Goal: Check status: Check status

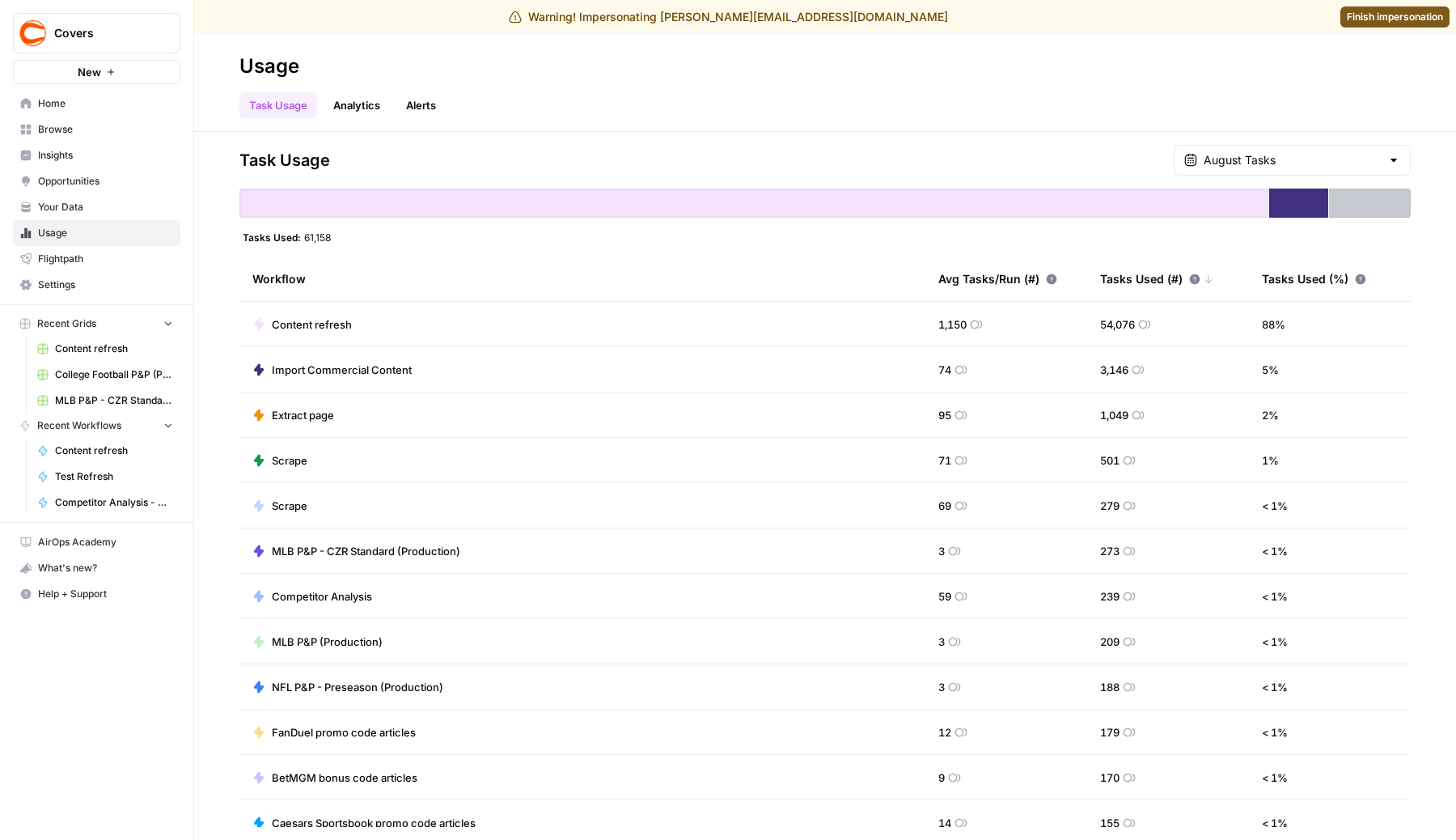
click at [703, 100] on div "Task Usage Analytics Alerts" at bounding box center [825, 99] width 1171 height 39
click at [309, 324] on span "Content refresh" at bounding box center [311, 324] width 80 height 16
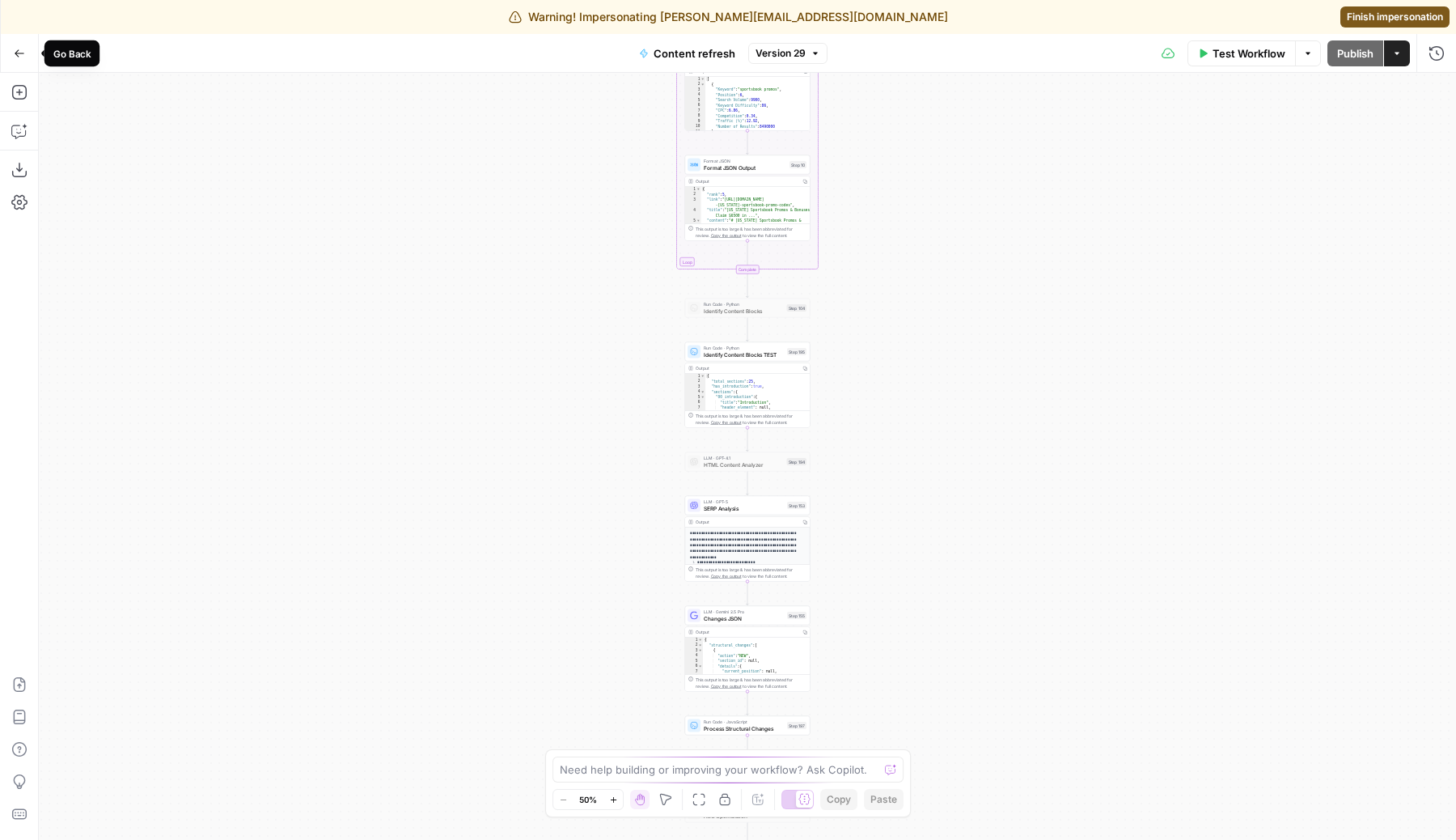
click at [27, 53] on button "Go Back" at bounding box center [20, 54] width 29 height 29
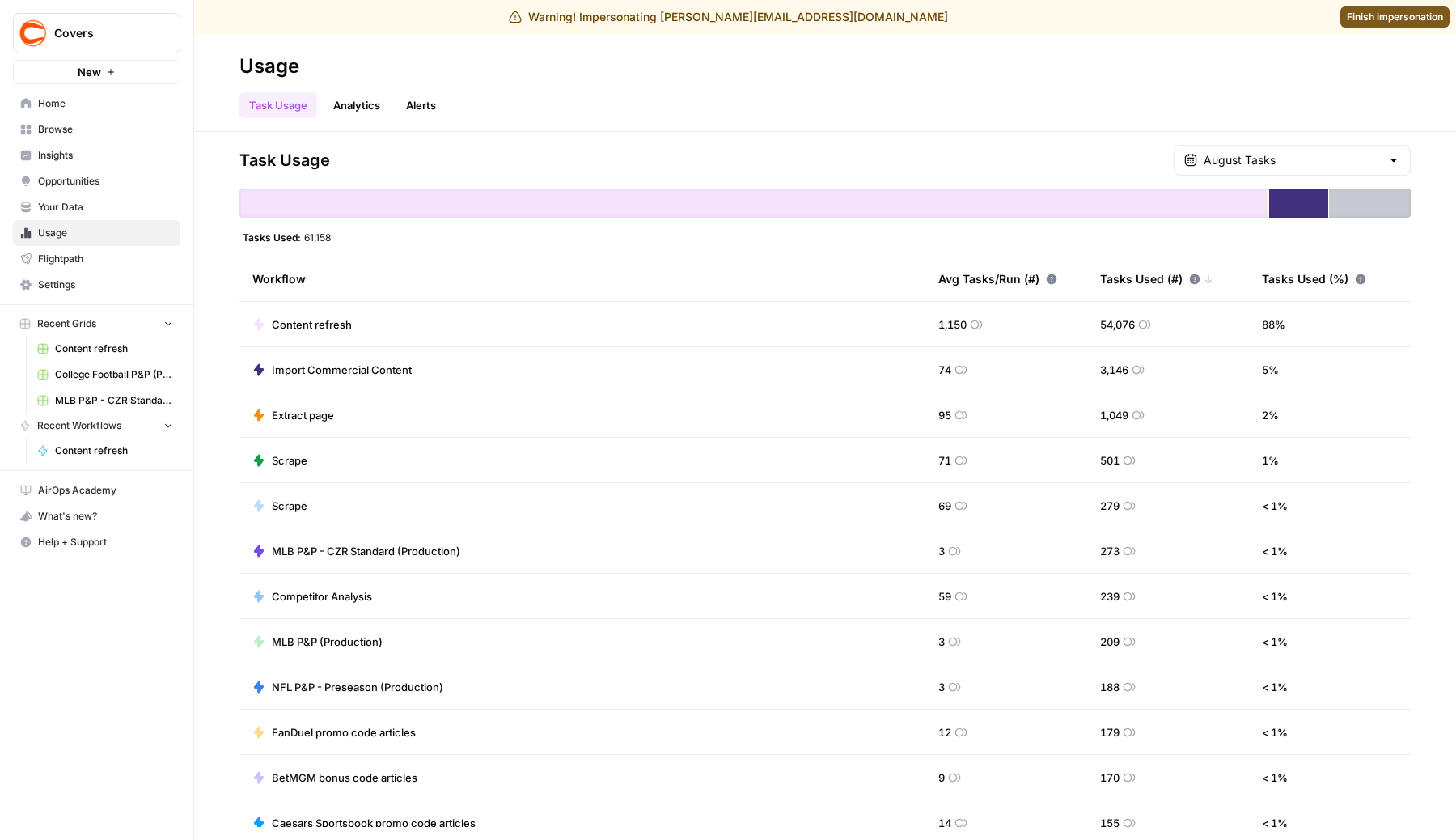
click at [90, 112] on link "Home" at bounding box center [97, 104] width 168 height 26
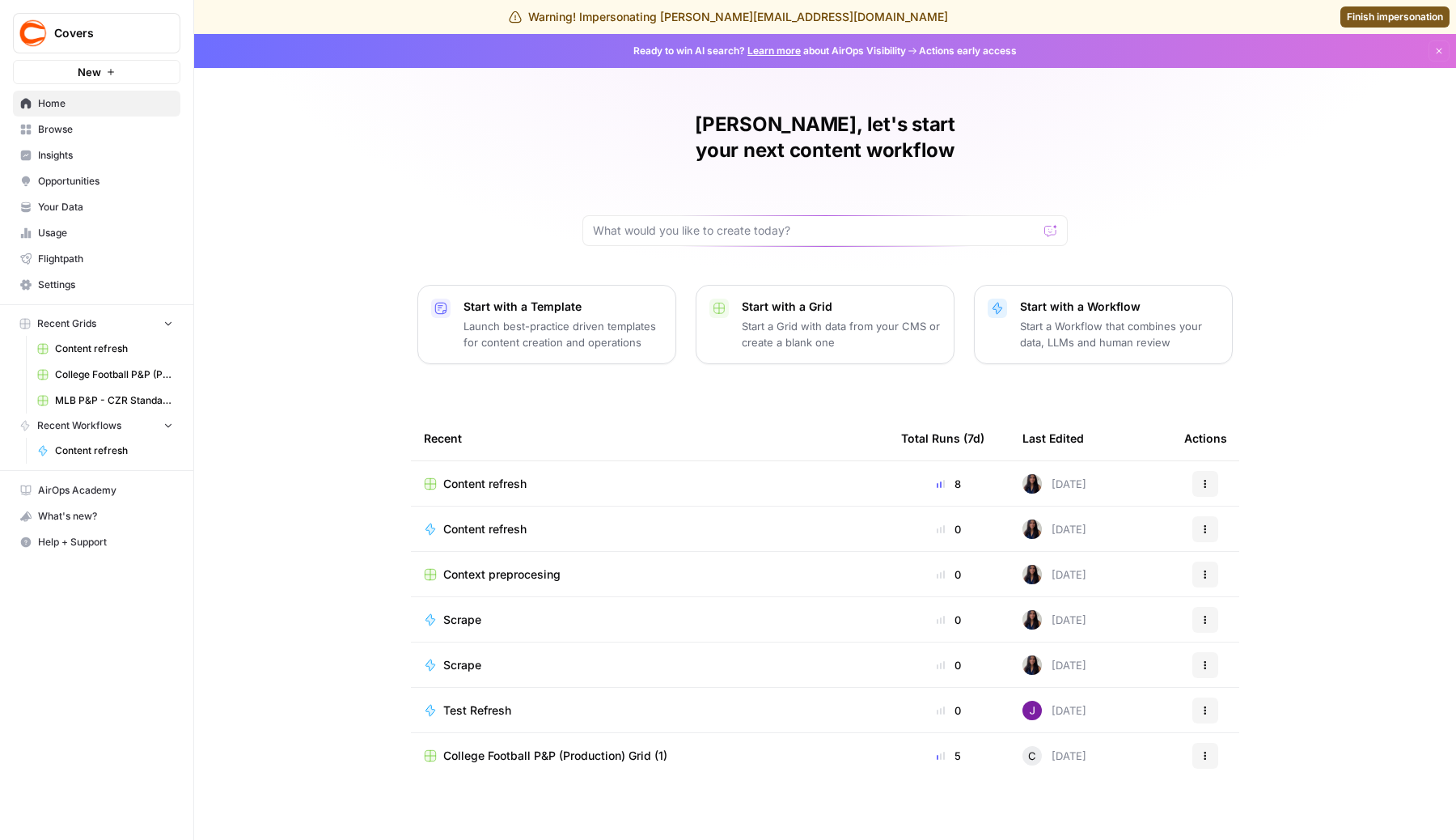
click at [491, 521] on span "Content refresh" at bounding box center [484, 529] width 83 height 16
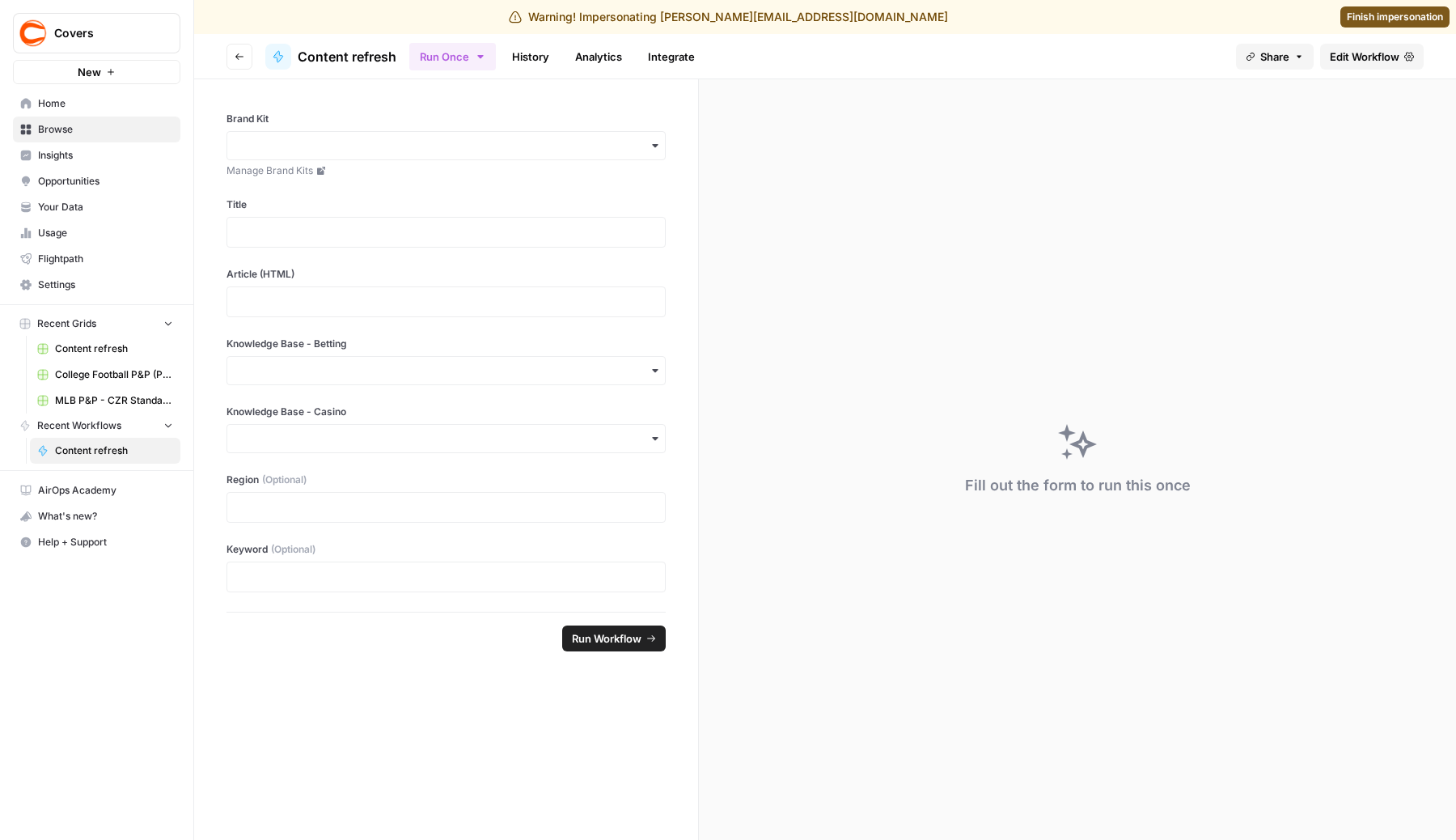
click at [543, 58] on link "History" at bounding box center [530, 57] width 56 height 26
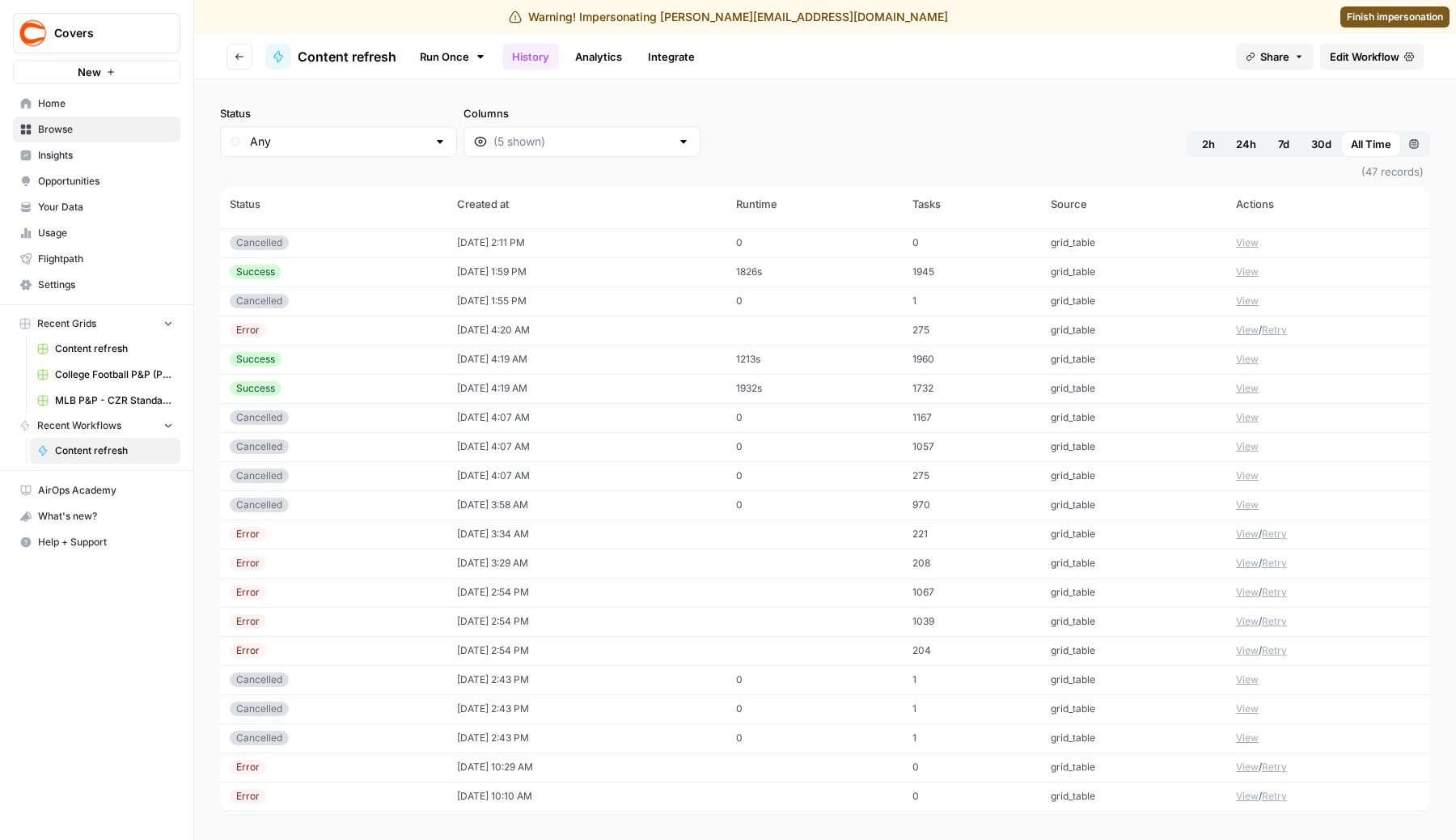
scroll to position [606, 0]
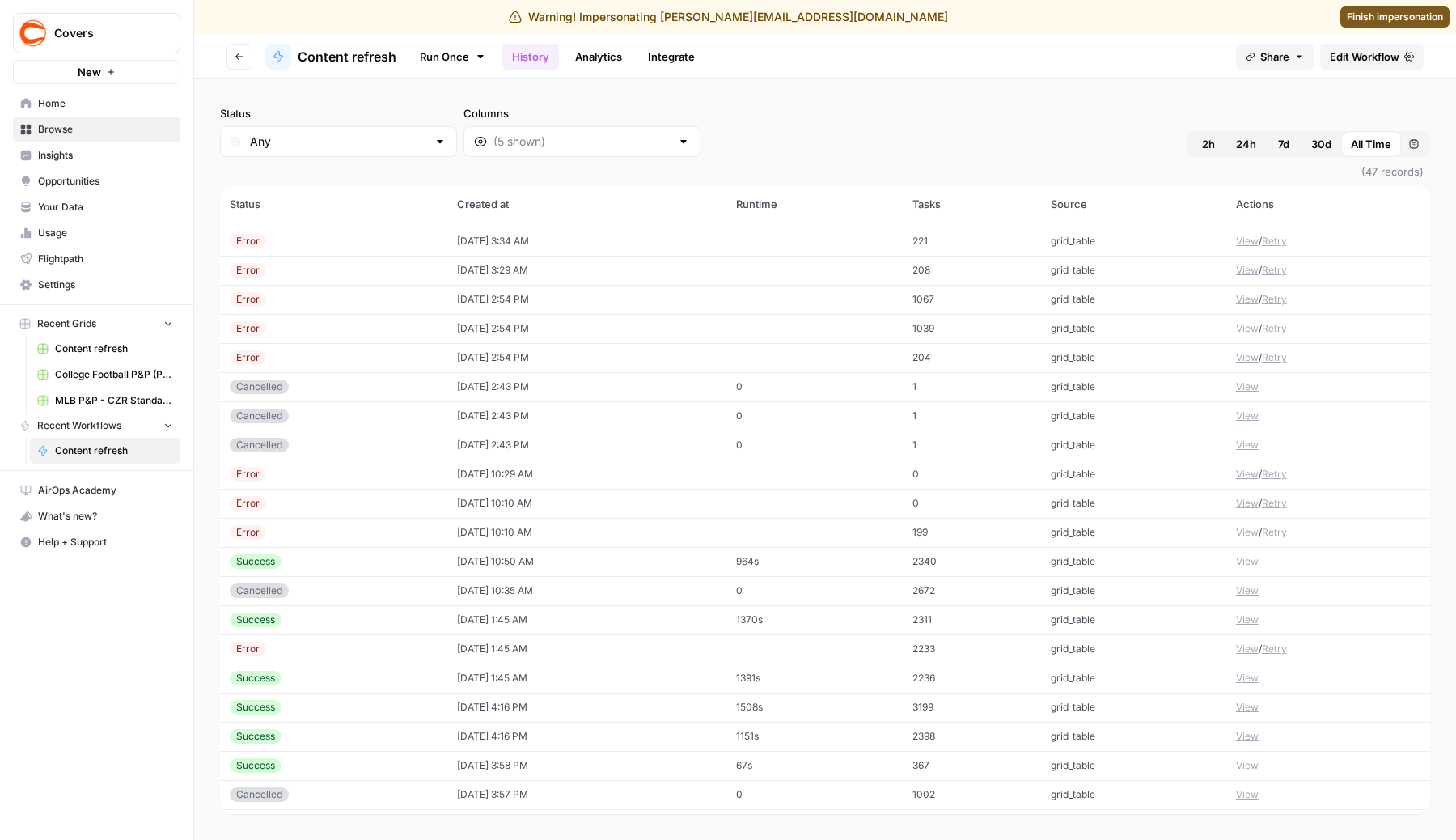
click at [616, 356] on td "[DATE] 2:54 PM" at bounding box center [587, 358] width 279 height 29
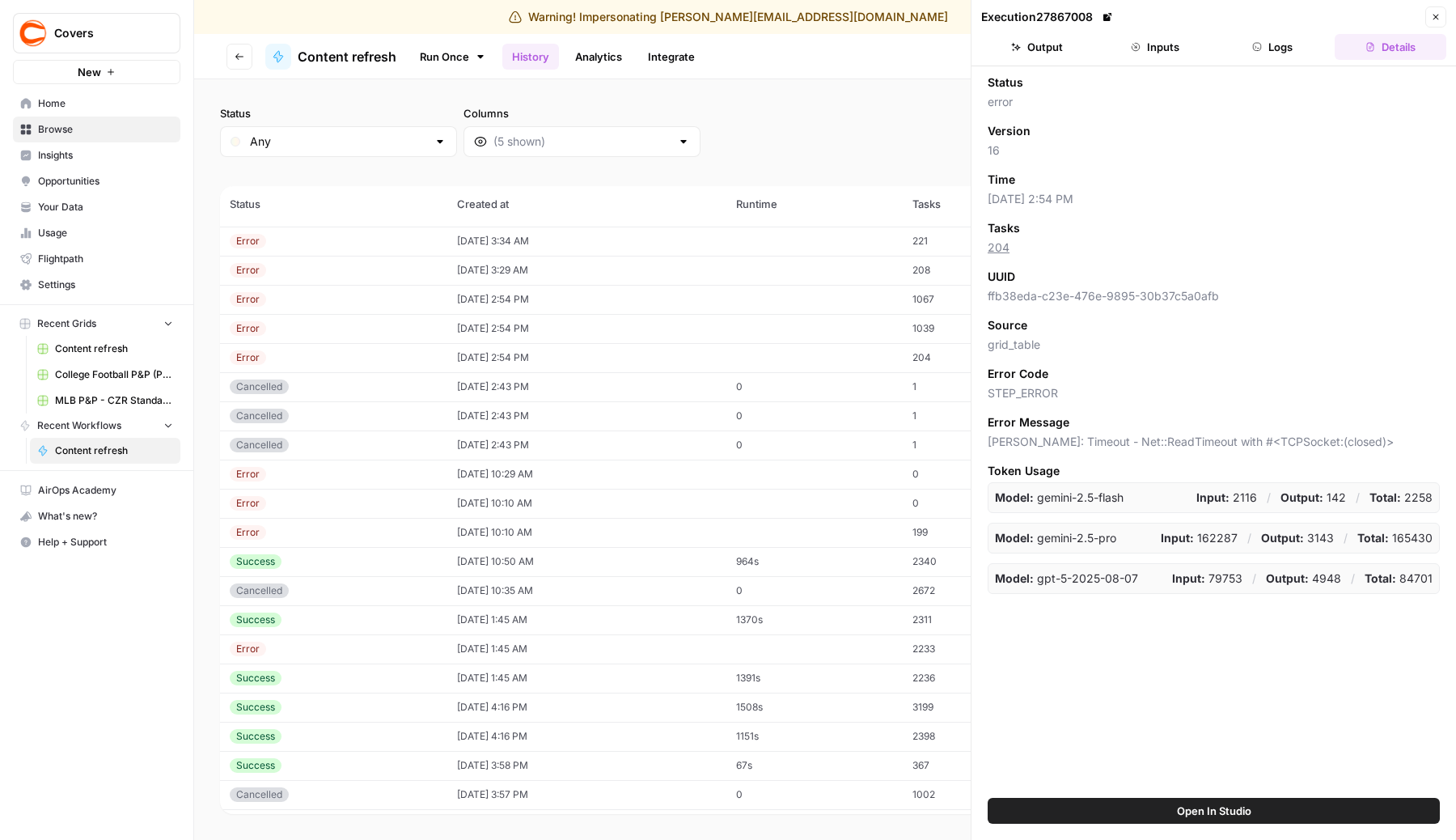
click at [1267, 47] on button "Logs" at bounding box center [1273, 47] width 112 height 26
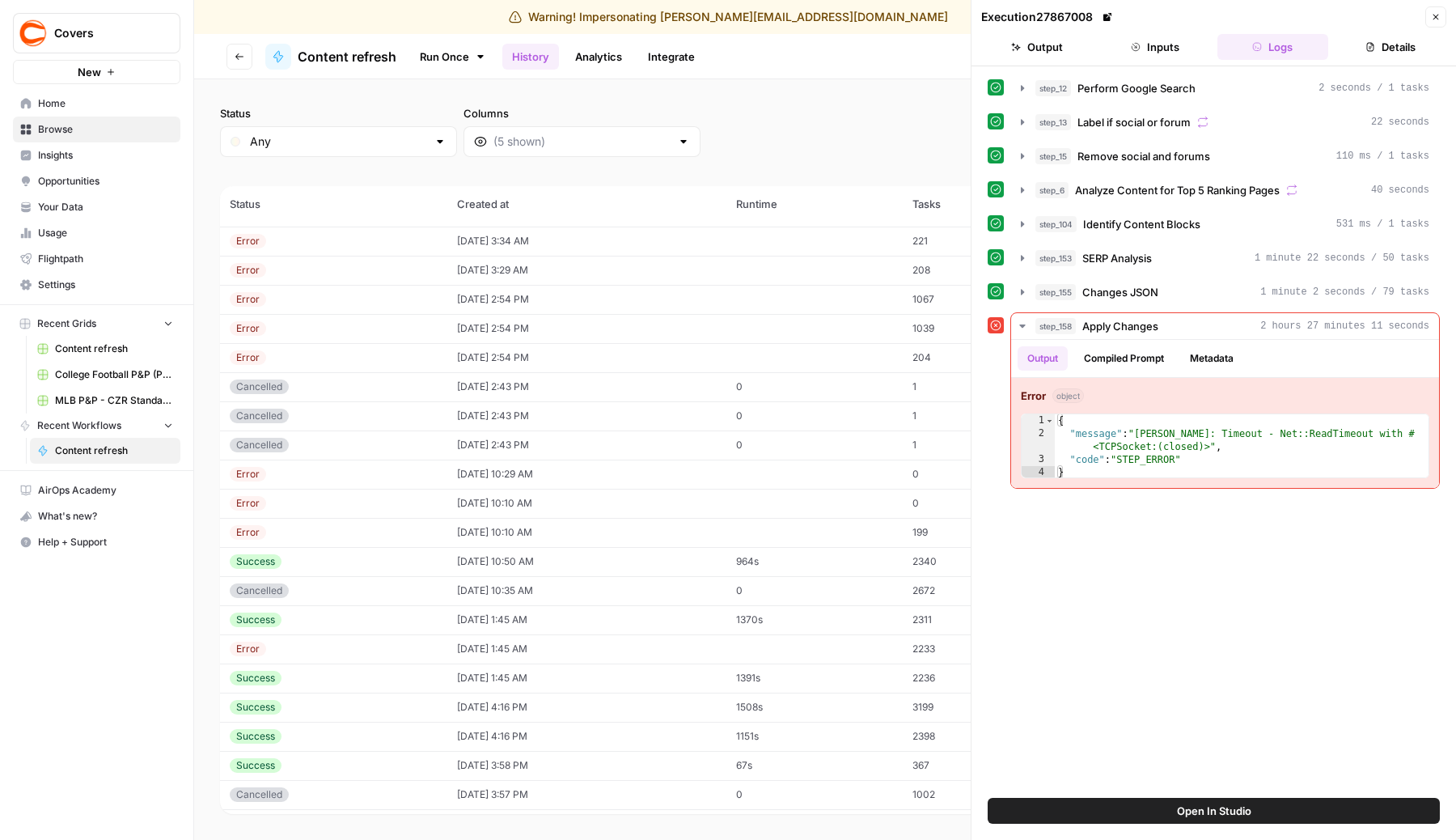
click at [1155, 52] on button "Inputs" at bounding box center [1155, 47] width 112 height 26
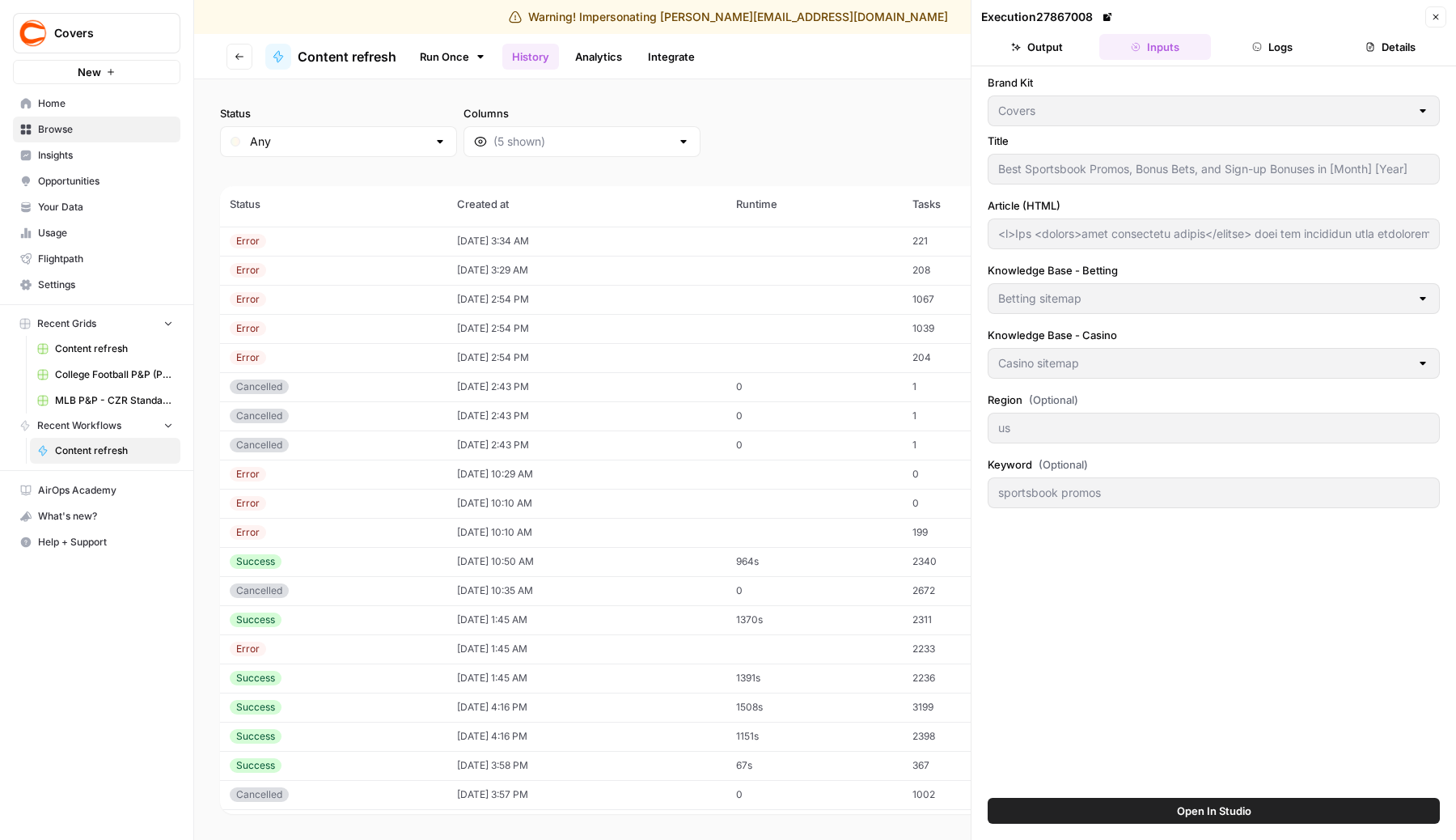
click at [1286, 60] on header "Execution 27867008 Close Output Inputs Logs Details" at bounding box center [1214, 33] width 484 height 67
click at [1273, 51] on button "Logs" at bounding box center [1273, 47] width 112 height 26
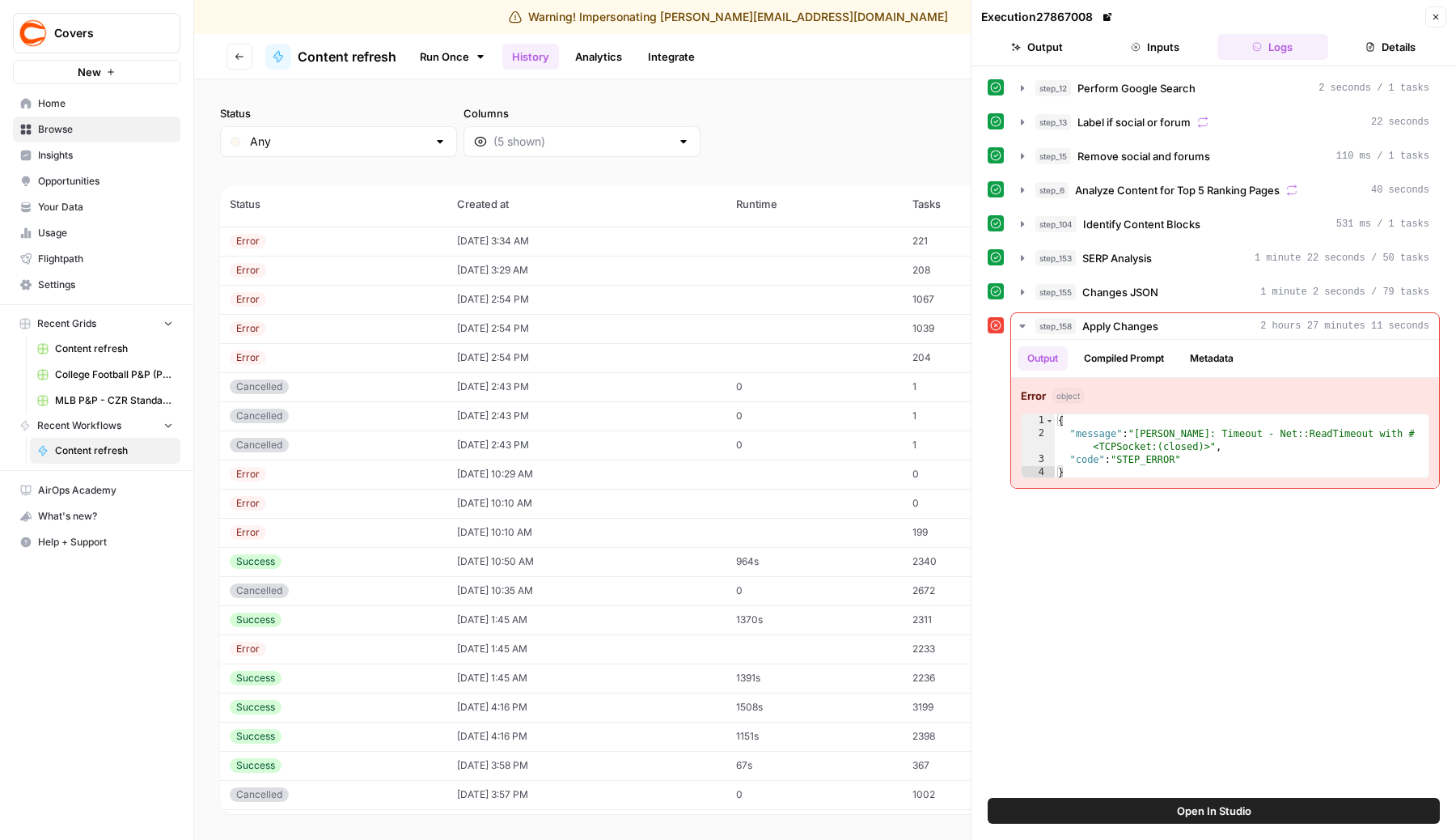
click at [1434, 19] on icon "button" at bounding box center [1436, 17] width 6 height 6
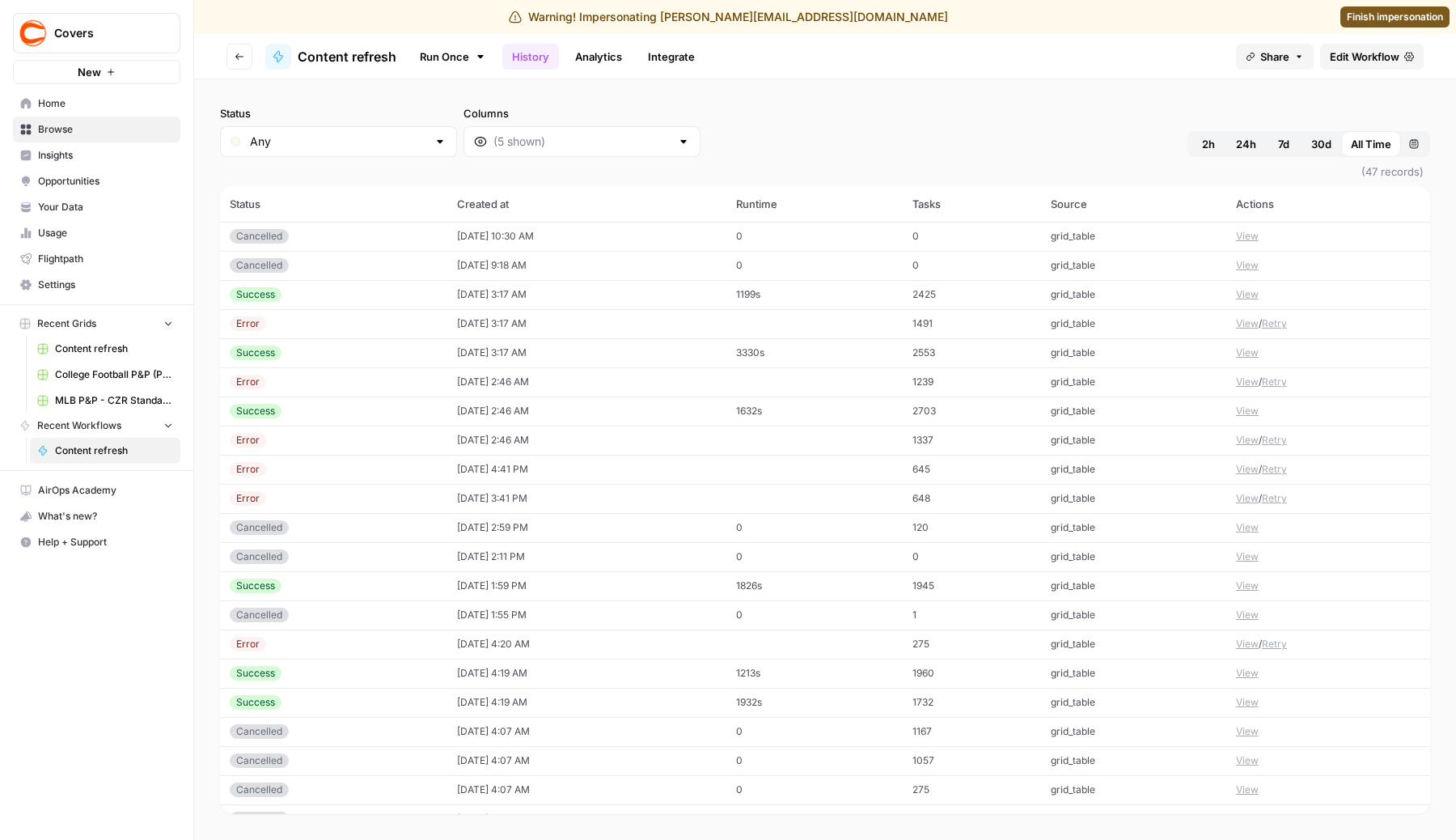
click at [876, 299] on td "1199s" at bounding box center [814, 295] width 176 height 29
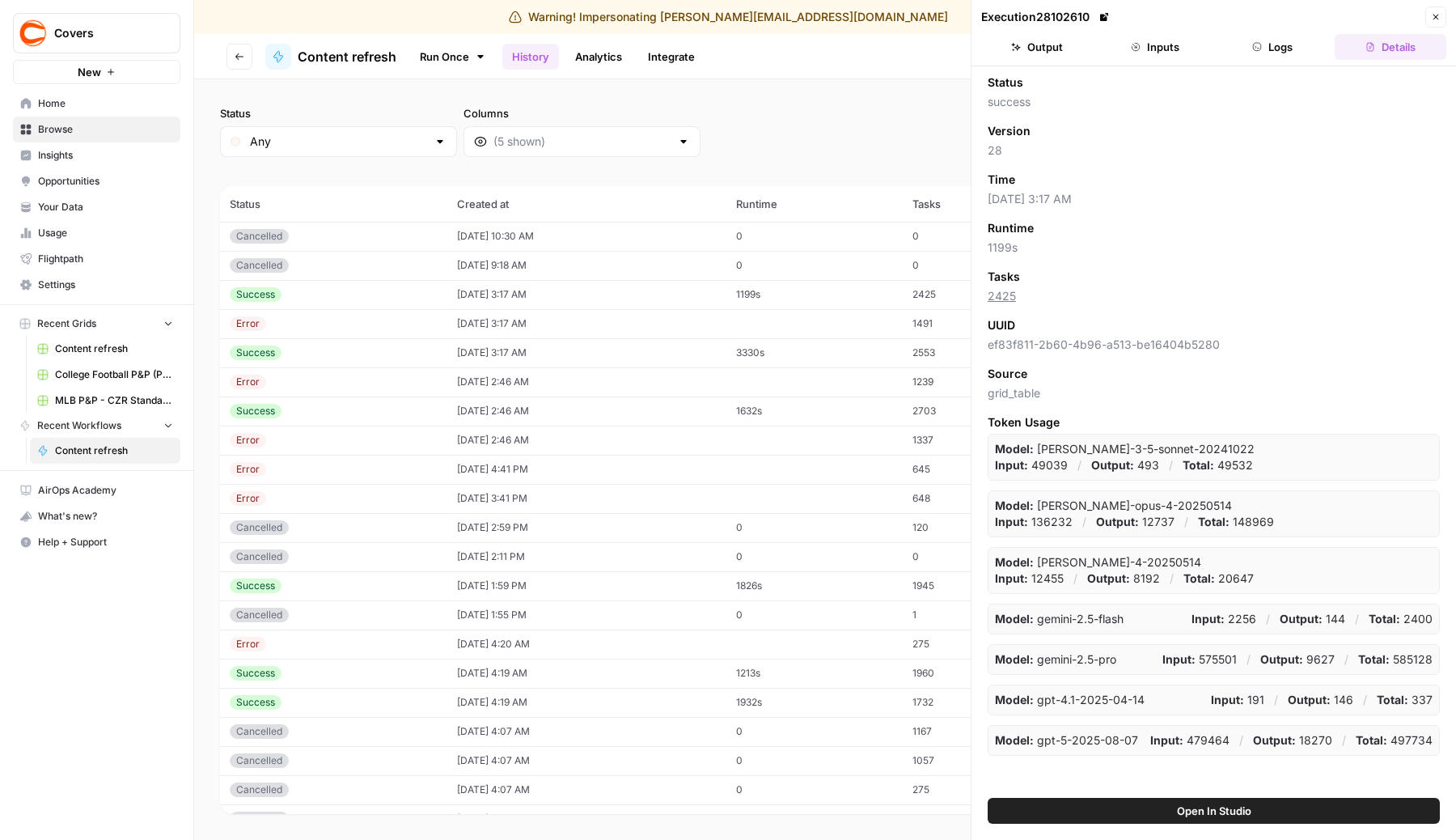
click at [1267, 51] on button "Logs" at bounding box center [1273, 47] width 112 height 26
click at [1171, 43] on button "Inputs" at bounding box center [1155, 47] width 112 height 26
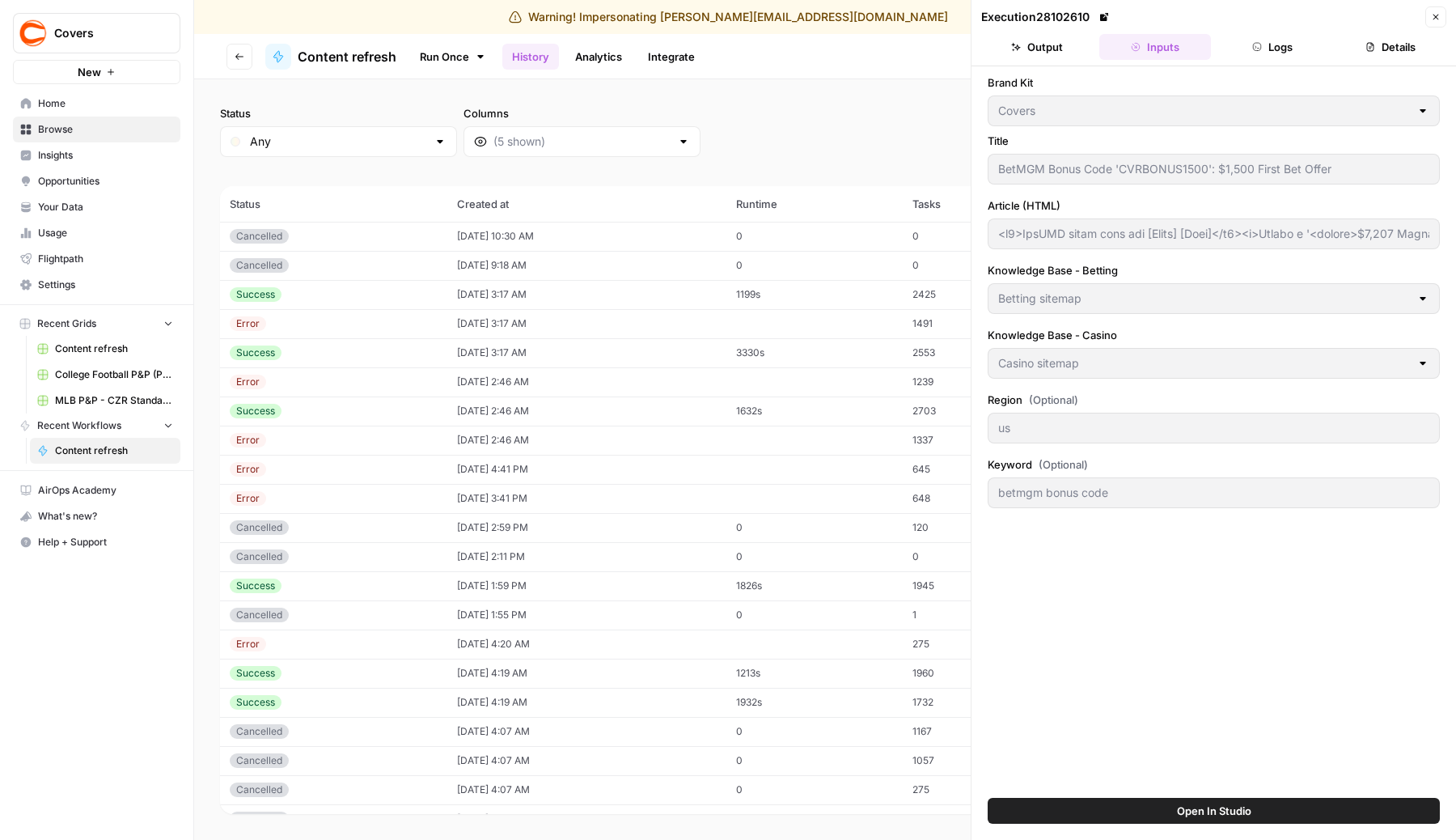
click at [1043, 54] on button "Output" at bounding box center [1036, 47] width 112 height 26
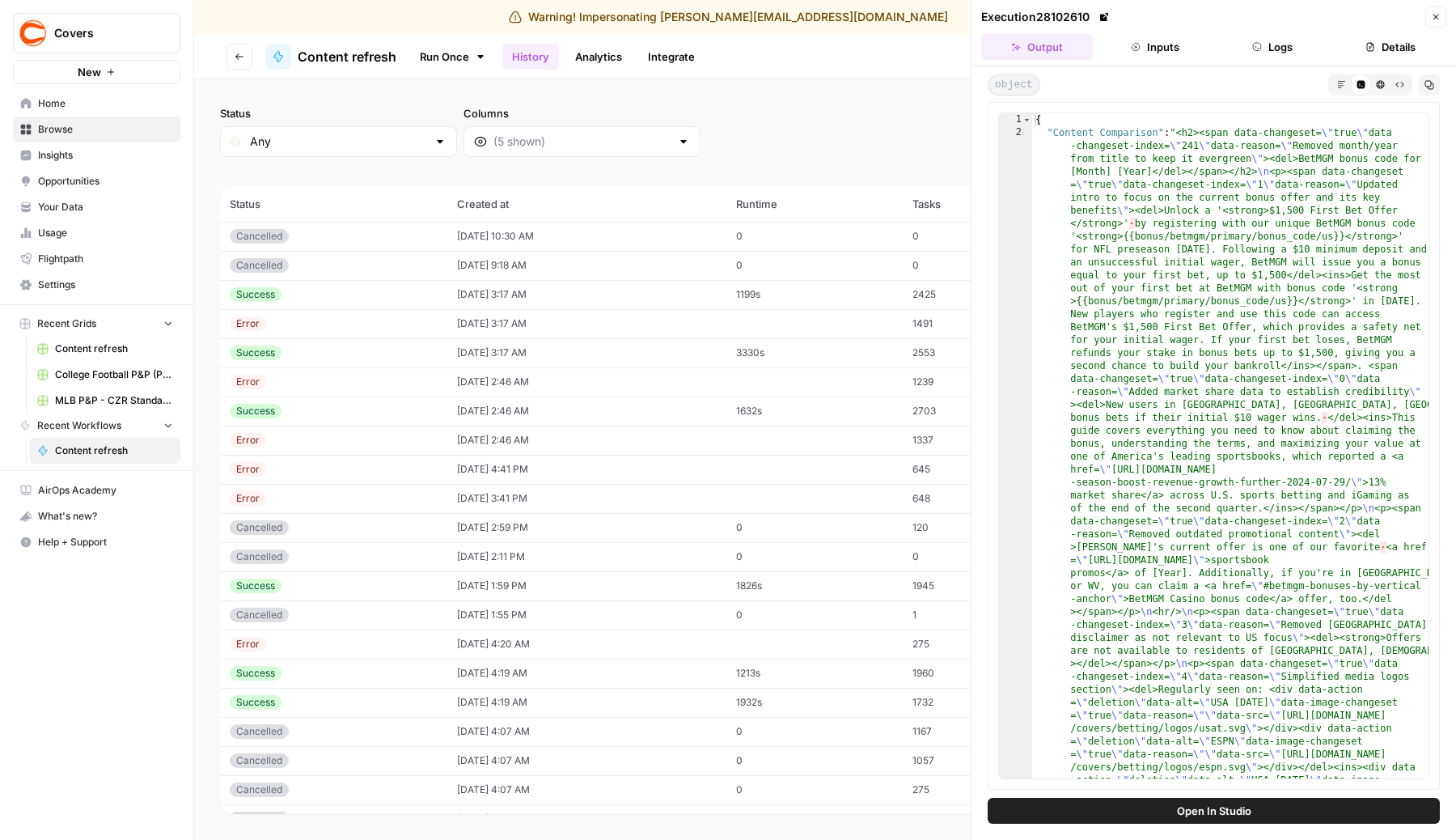
click at [1289, 44] on button "Logs" at bounding box center [1273, 47] width 112 height 26
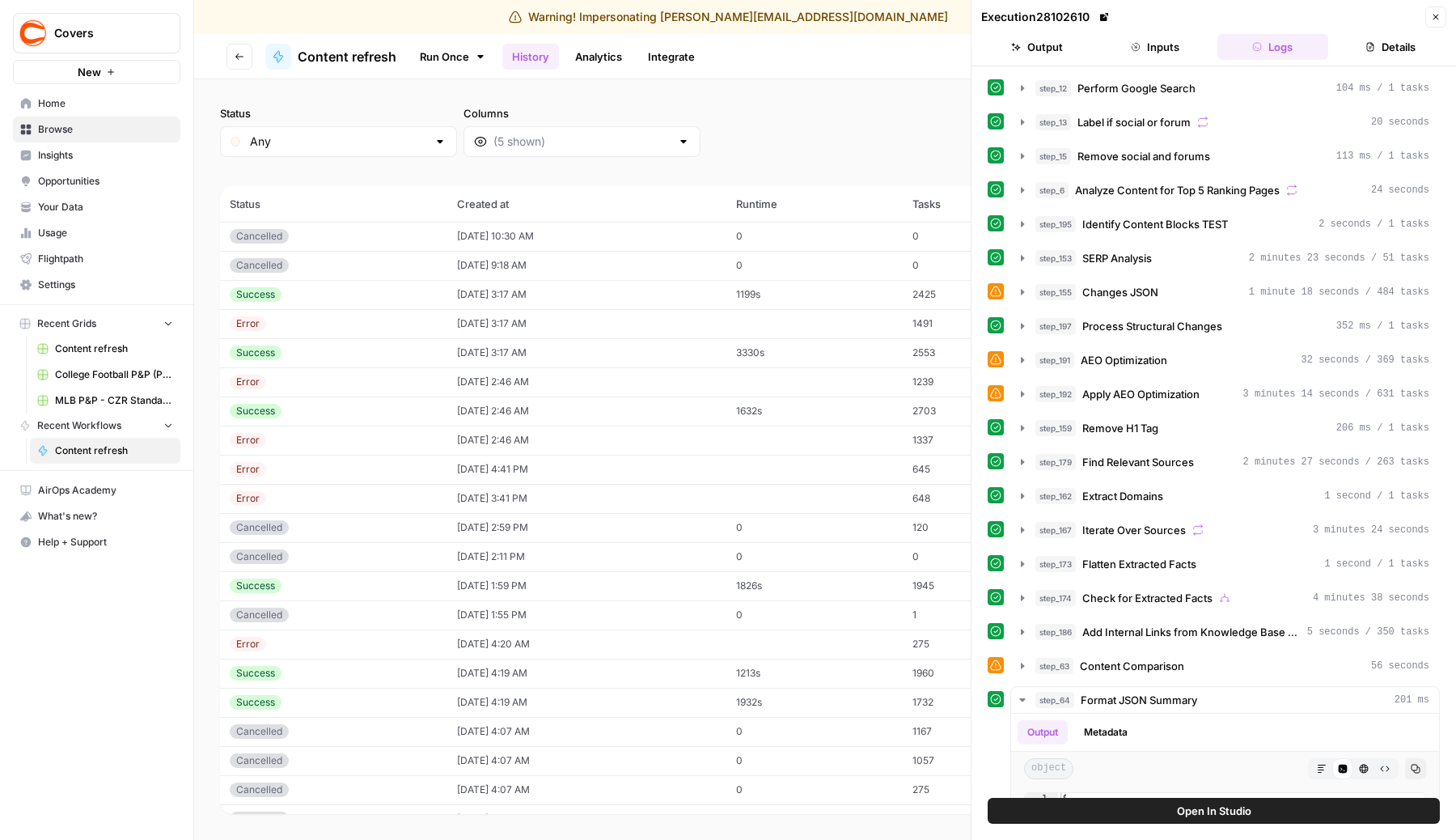
click at [1394, 51] on button "Details" at bounding box center [1390, 47] width 112 height 26
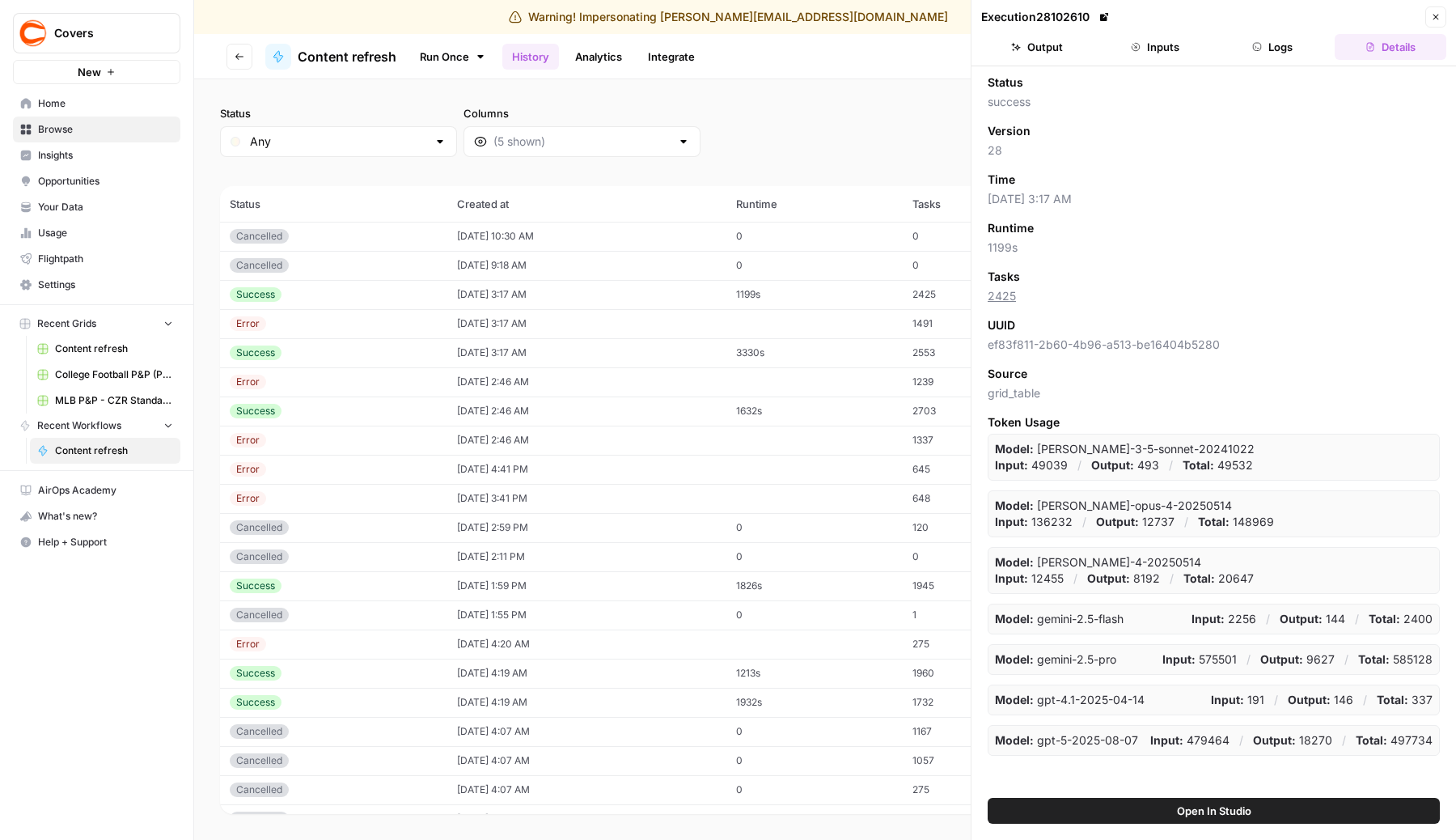
click at [1432, 19] on icon "button" at bounding box center [1435, 16] width 10 height 10
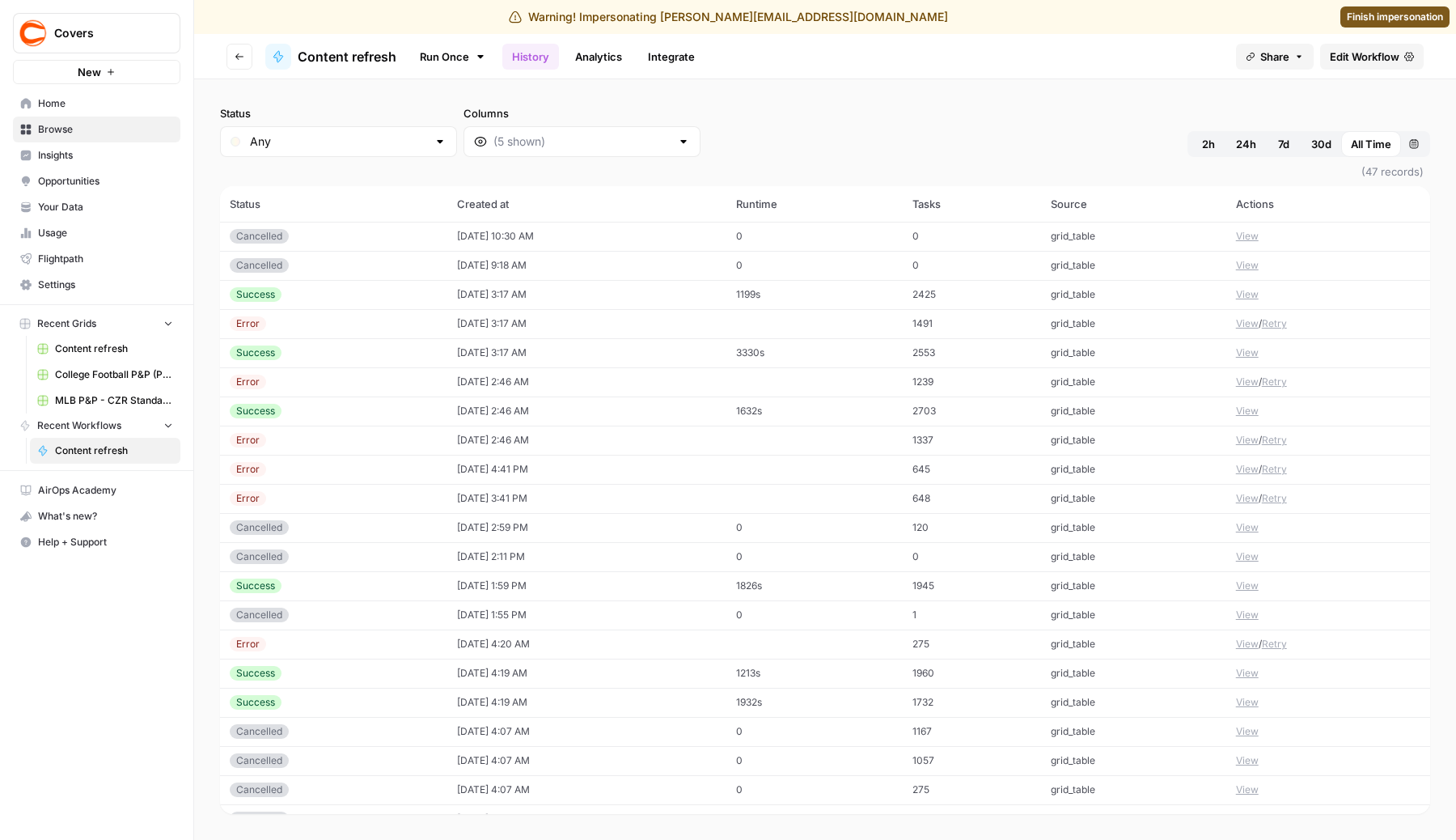
drag, startPoint x: 356, startPoint y: 230, endPoint x: 581, endPoint y: 461, distance: 322.5
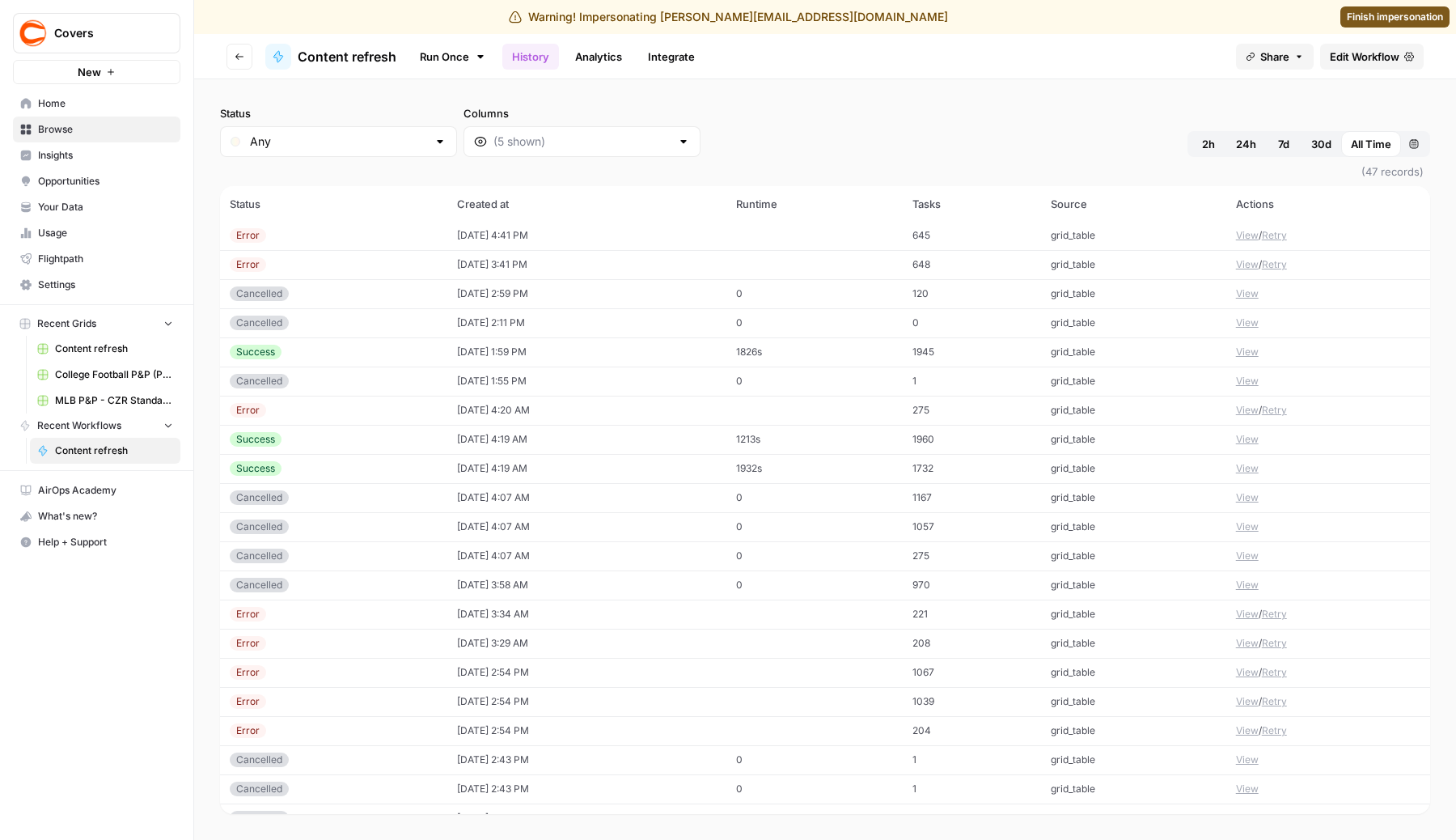
scroll to position [777, 0]
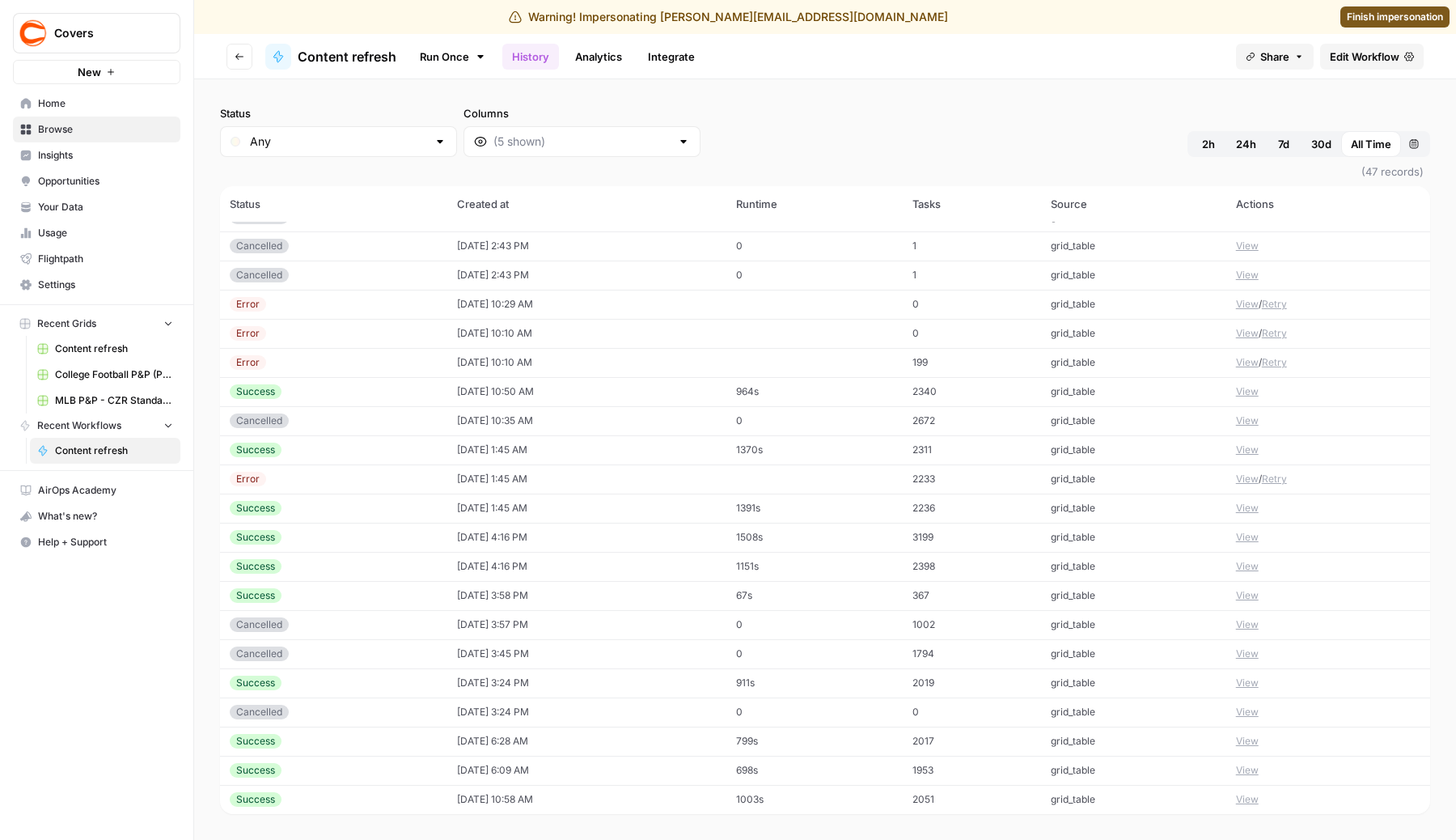
drag, startPoint x: 225, startPoint y: 199, endPoint x: 1014, endPoint y: 830, distance: 1010.3
click at [1014, 830] on div "Status Any Columns 2h 24h 7d 30d All Time Custom range (47 records) Status Crea…" at bounding box center [824, 459] width 1262 height 760
copy thead
click at [855, 72] on header "Go back Content refresh Run Once History Analytics Integrate Share Edit Workflow" at bounding box center [824, 56] width 1262 height 45
click at [1422, 24] on link "Finish impersonation" at bounding box center [1395, 16] width 109 height 21
